Goal: Navigation & Orientation: Find specific page/section

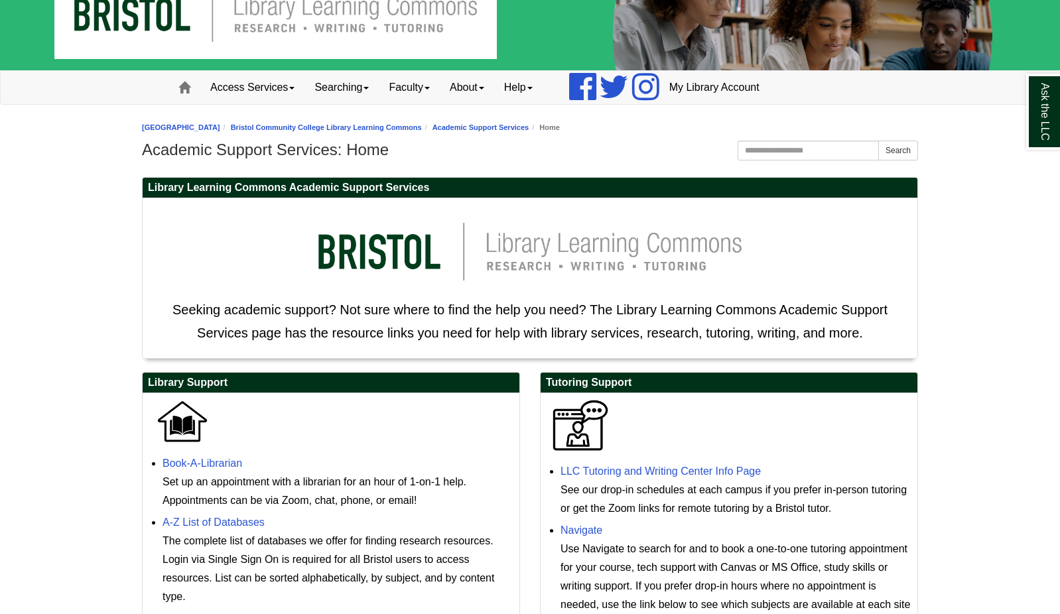
scroll to position [66, 0]
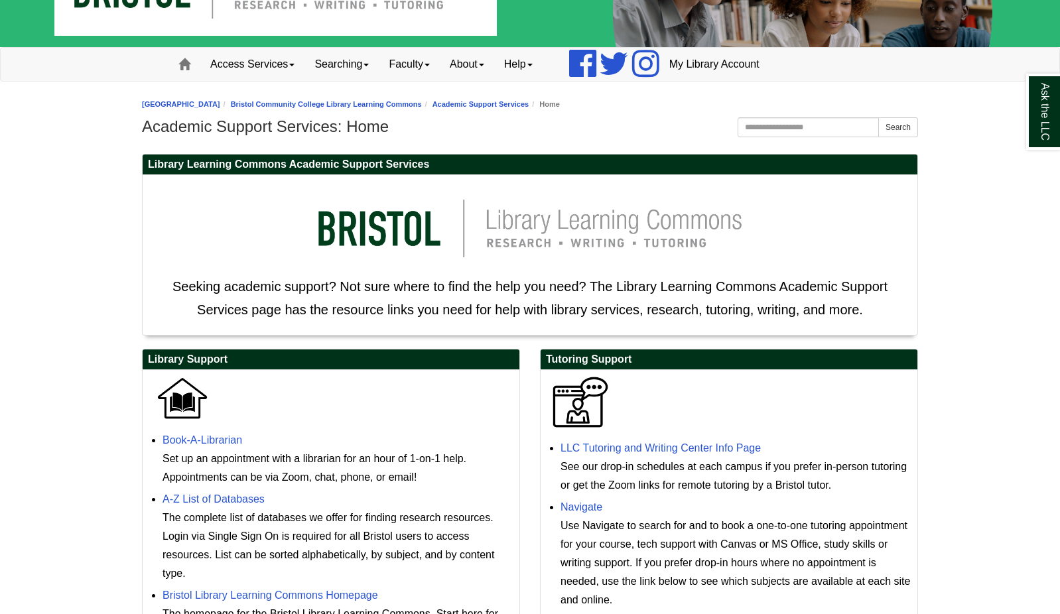
click at [722, 457] on div "LLC Tutoring and Writing Center Info Page See our drop-in schedules at each cam…" at bounding box center [736, 467] width 350 height 56
click at [727, 449] on link "LLC Tutoring and Writing Center Info Page" at bounding box center [661, 448] width 200 height 11
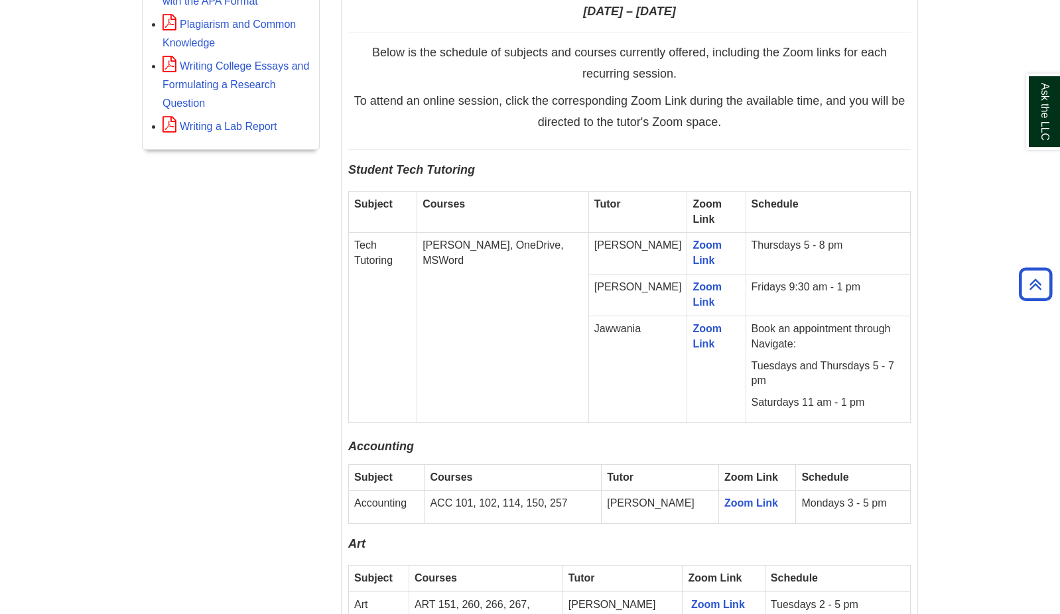
scroll to position [995, 0]
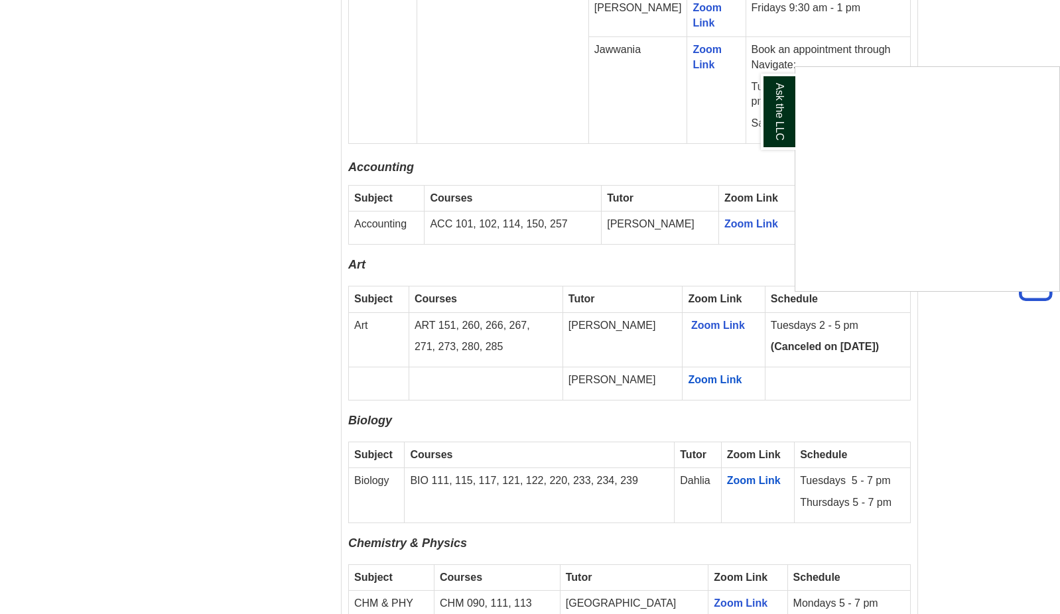
click at [497, 403] on div "Ask the LLC" at bounding box center [530, 307] width 1060 height 614
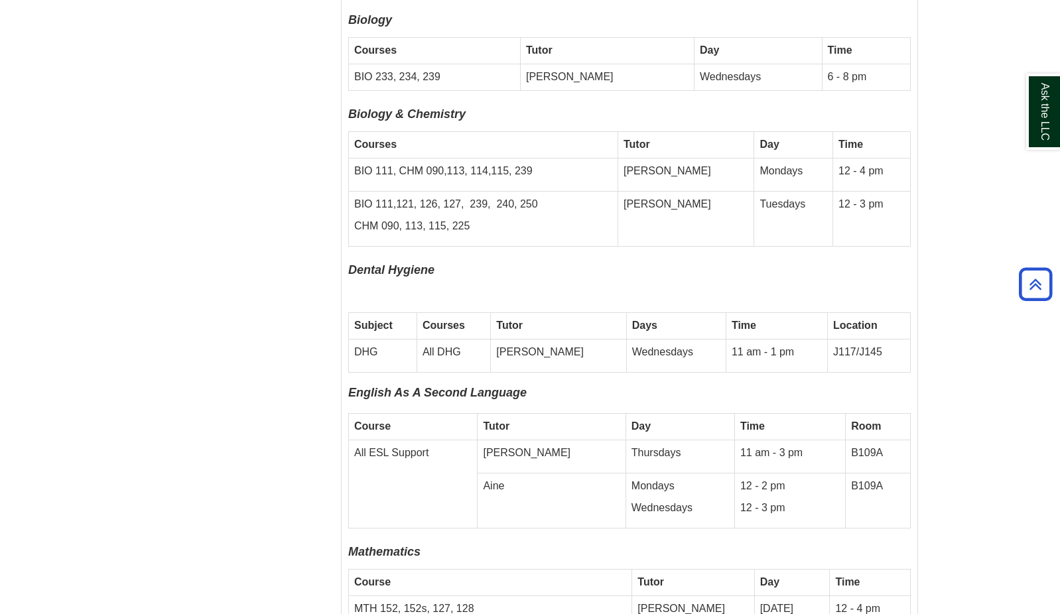
scroll to position [1154, 0]
